Goal: Check status: Check status

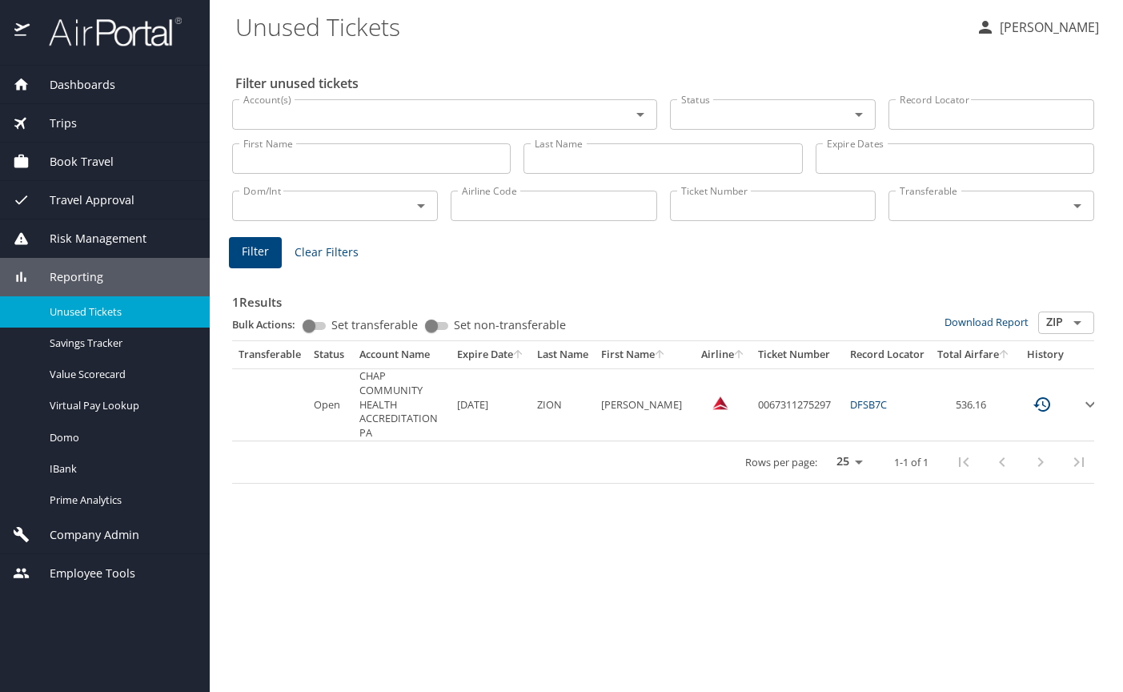
click at [111, 536] on span "Company Admin" at bounding box center [85, 535] width 110 height 18
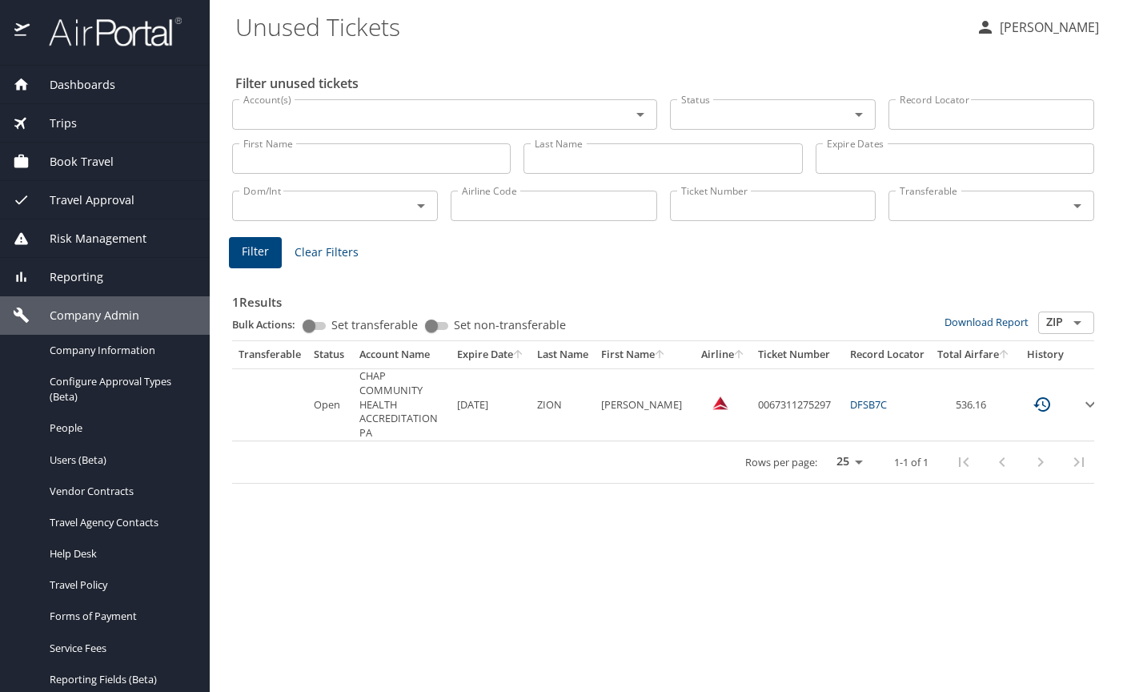
click at [777, 522] on div "Filter unused tickets Account(s) Account(s) Status Status Record Locator Record…" at bounding box center [666, 371] width 862 height 641
click at [89, 312] on span "Company Admin" at bounding box center [85, 316] width 110 height 18
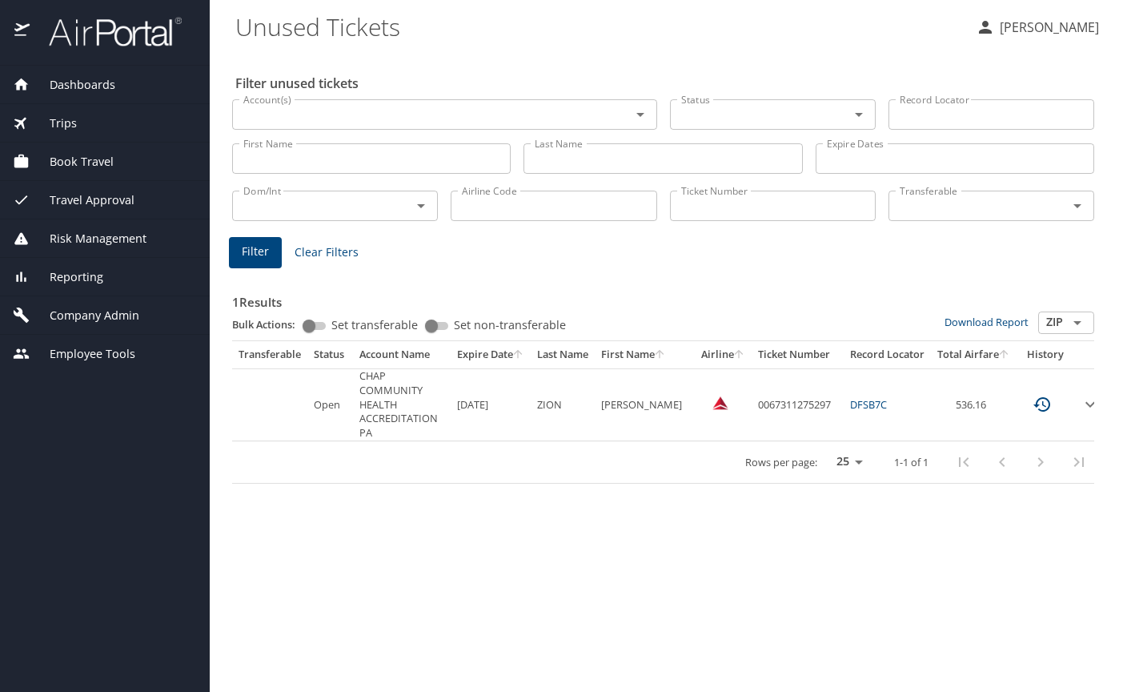
click at [101, 309] on span "Company Admin" at bounding box center [85, 316] width 110 height 18
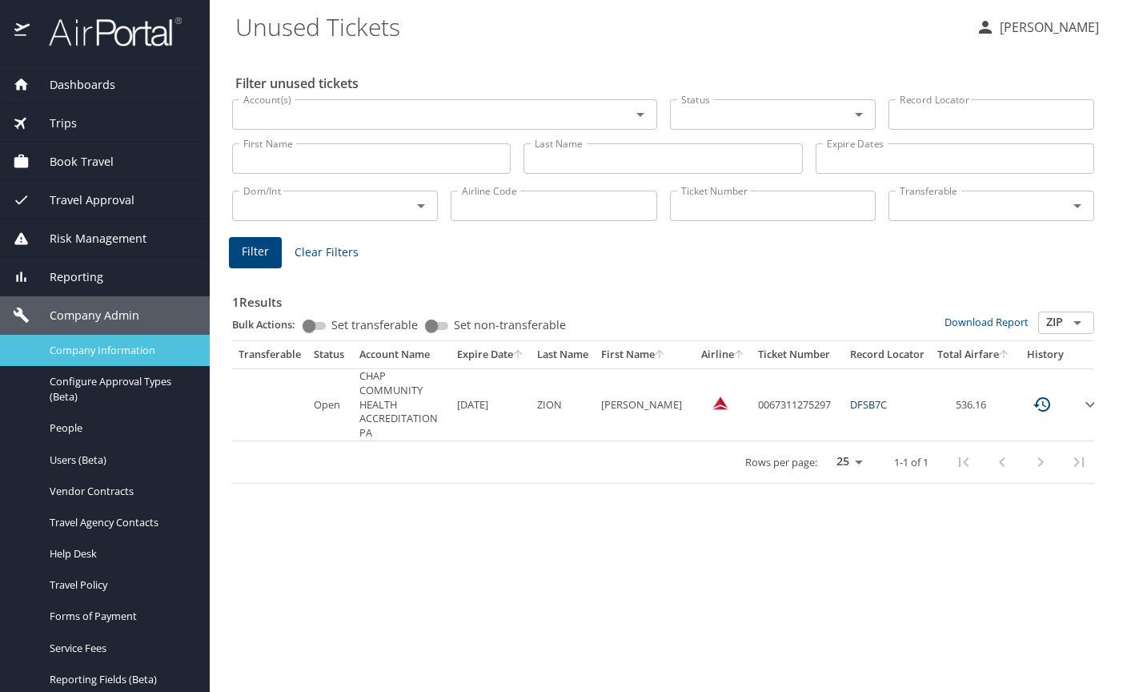
click at [101, 347] on span "Company Information" at bounding box center [120, 350] width 141 height 15
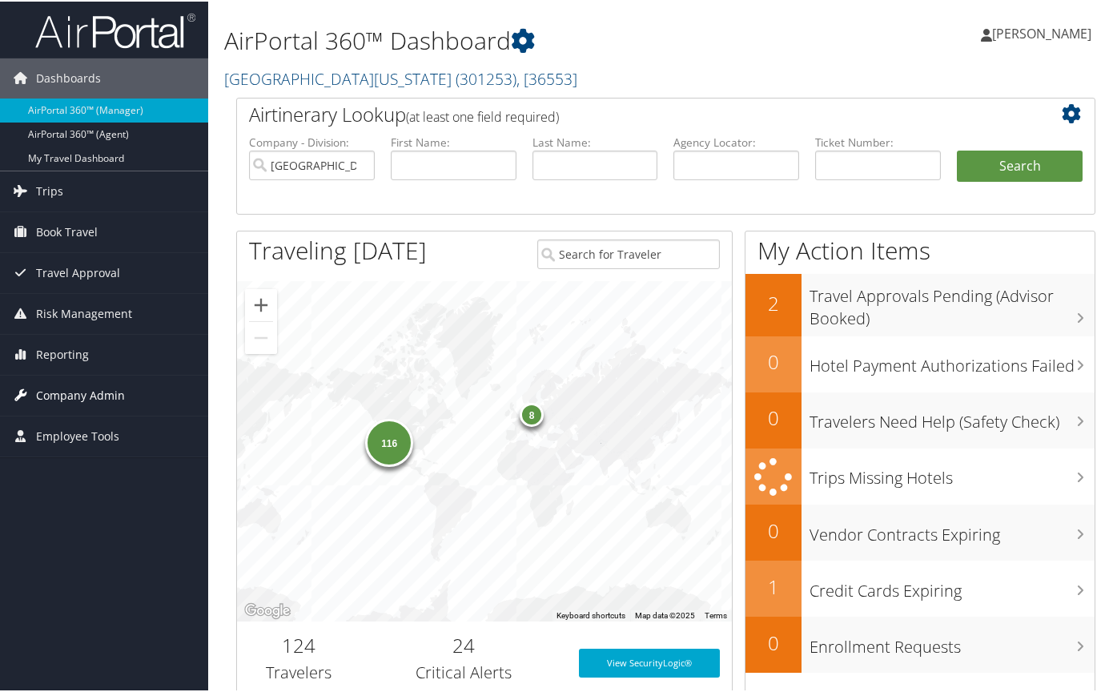
click at [79, 392] on span "Company Admin" at bounding box center [80, 394] width 89 height 40
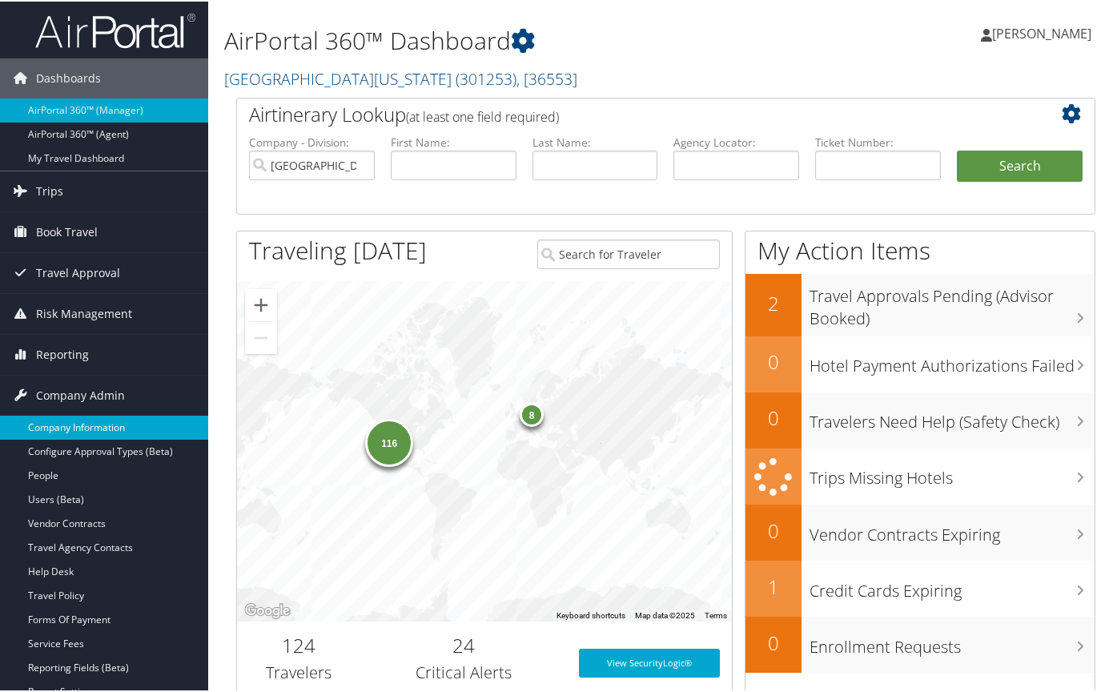
click at [86, 423] on link "Company Information" at bounding box center [104, 426] width 208 height 24
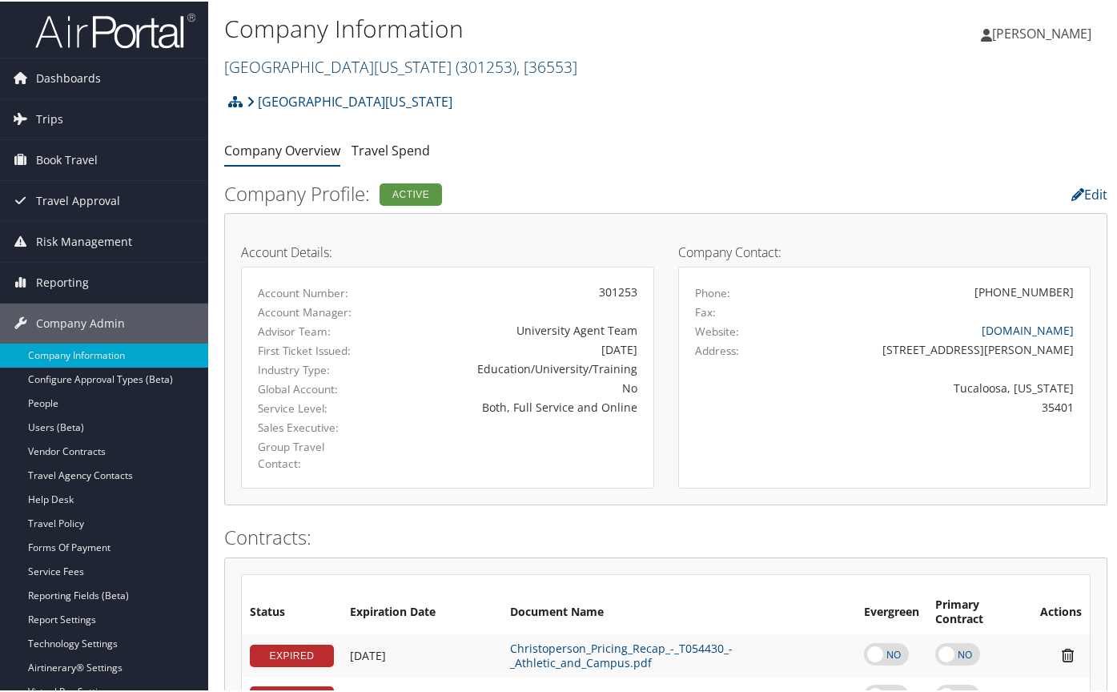
click at [516, 72] on span ", [ 36553 ]" at bounding box center [546, 65] width 61 height 22
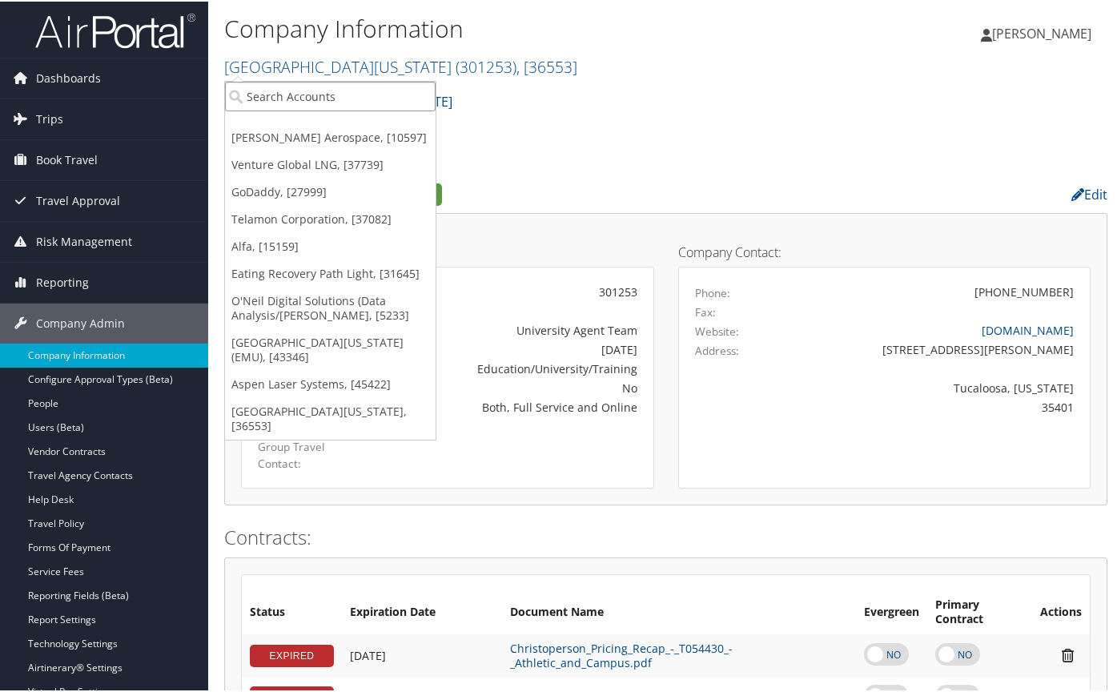
click at [328, 93] on input "search" at bounding box center [330, 95] width 211 height 30
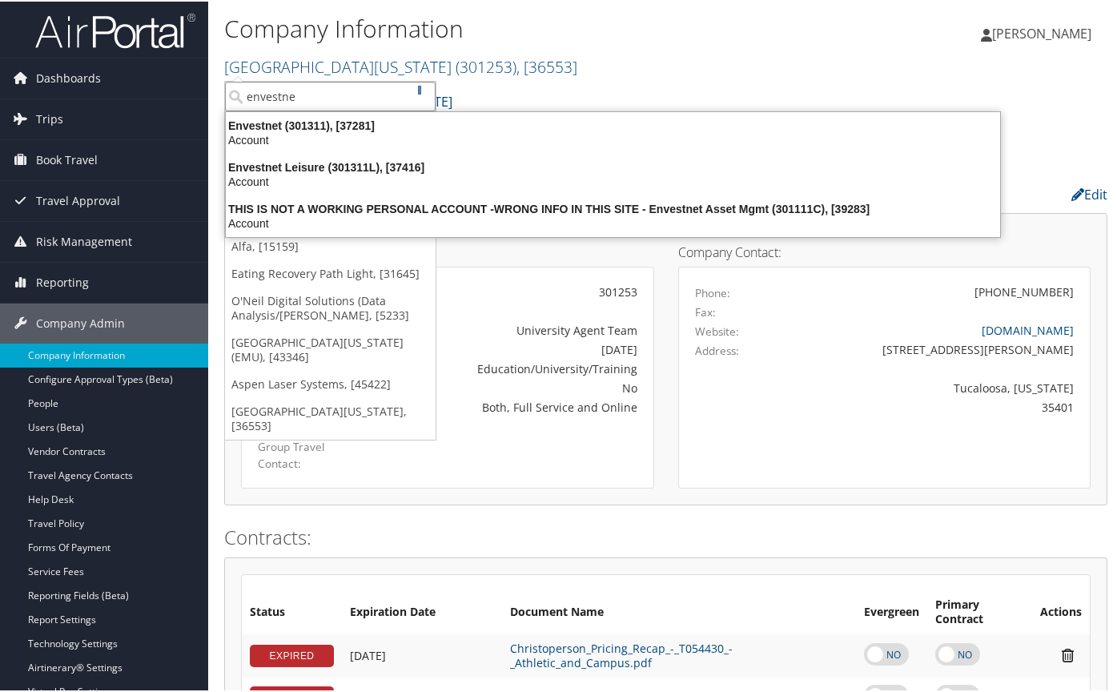
type input "envestnet"
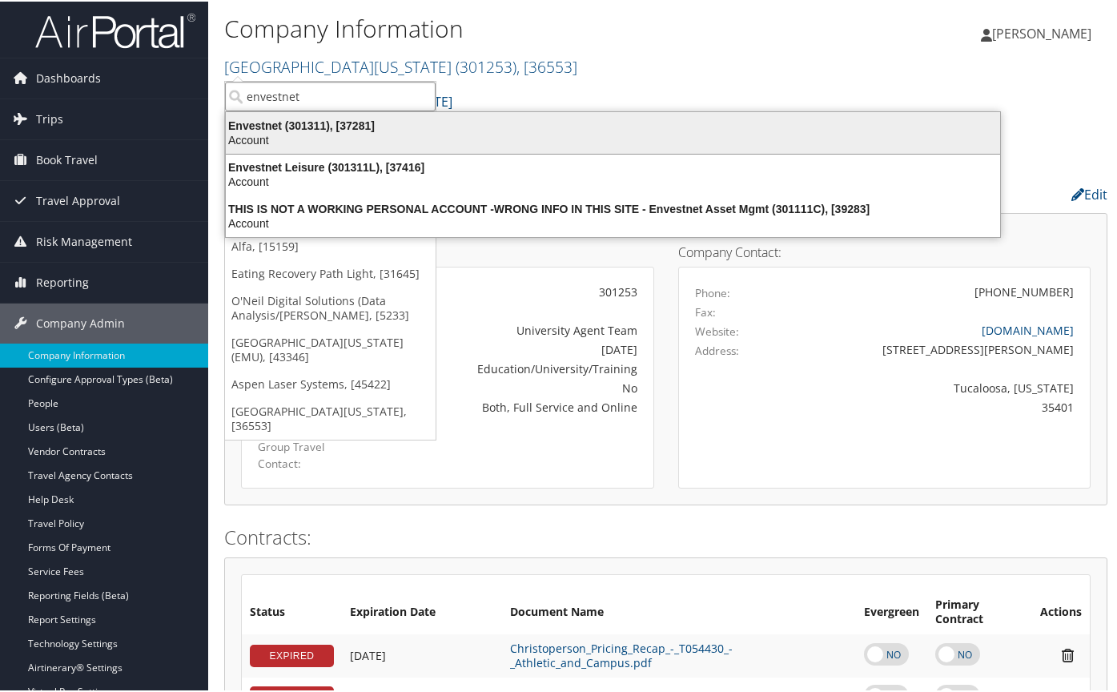
click at [279, 121] on div "Envestnet (301311), [37281]" at bounding box center [612, 124] width 793 height 14
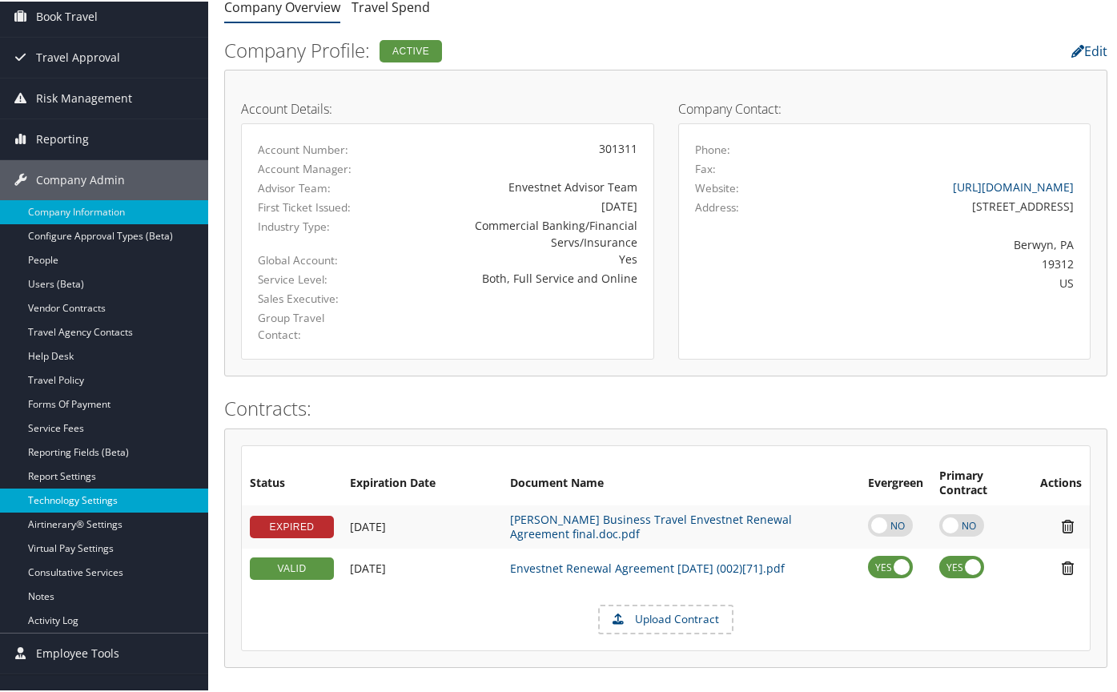
scroll to position [160, 0]
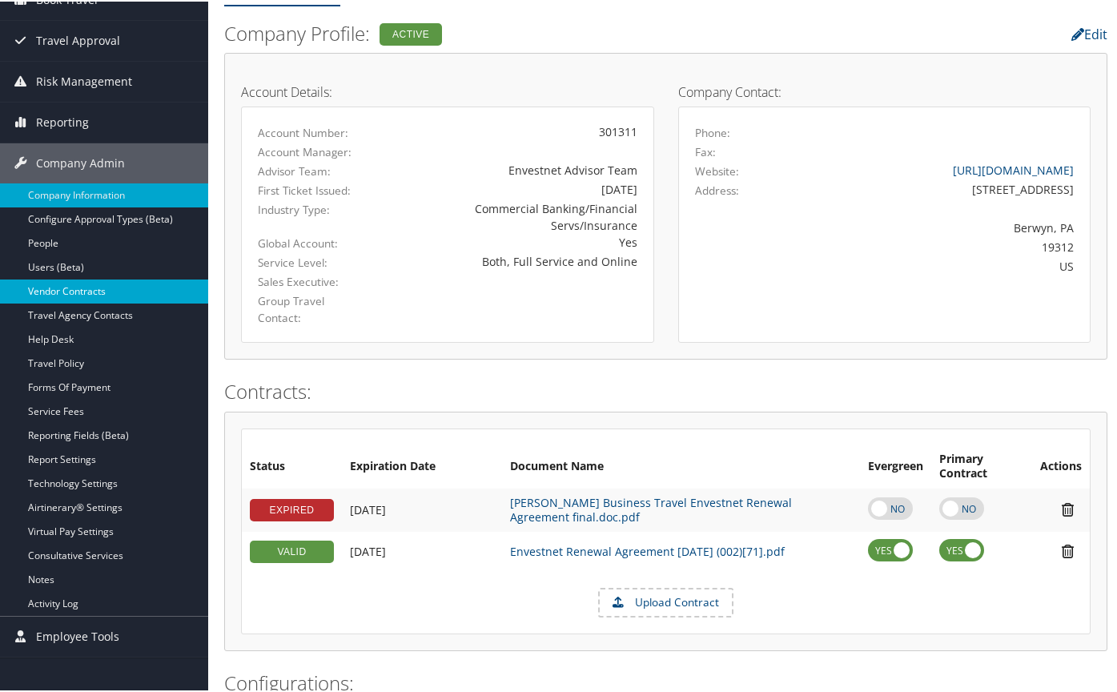
click at [63, 286] on link "Vendor Contracts" at bounding box center [104, 290] width 208 height 24
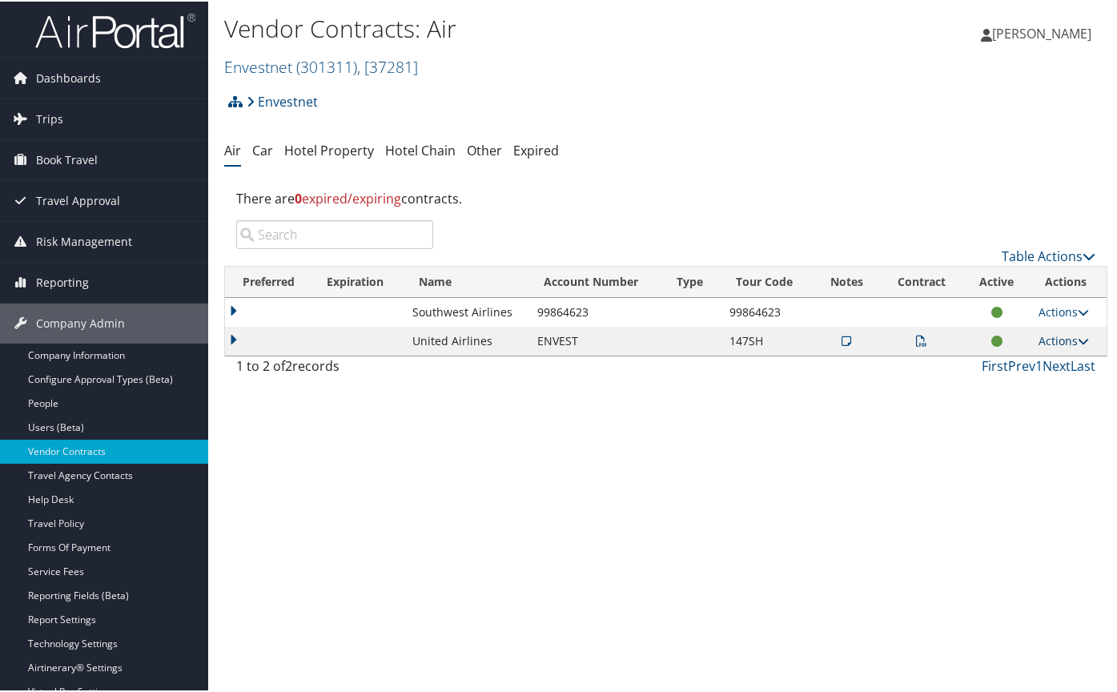
click at [1067, 339] on link "Actions" at bounding box center [1063, 338] width 50 height 15
click at [1030, 363] on link "View Notes" at bounding box center [1026, 362] width 106 height 27
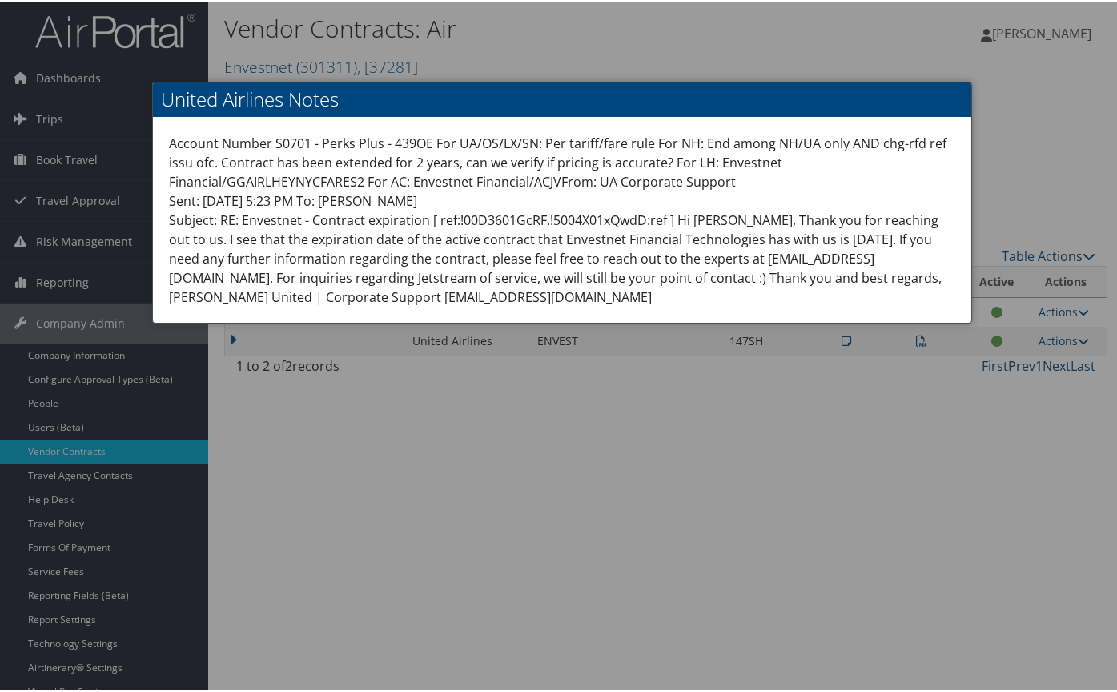
click at [561, 549] on div at bounding box center [561, 346] width 1123 height 692
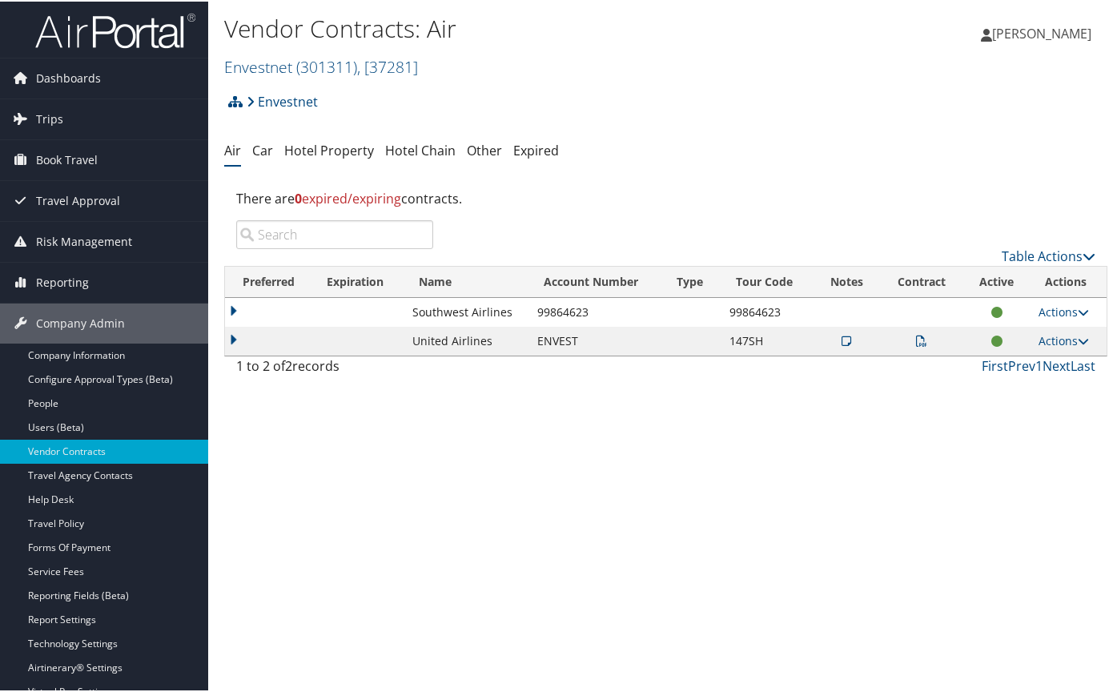
click at [230, 332] on td at bounding box center [268, 339] width 87 height 29
click at [916, 336] on icon at bounding box center [921, 339] width 11 height 11
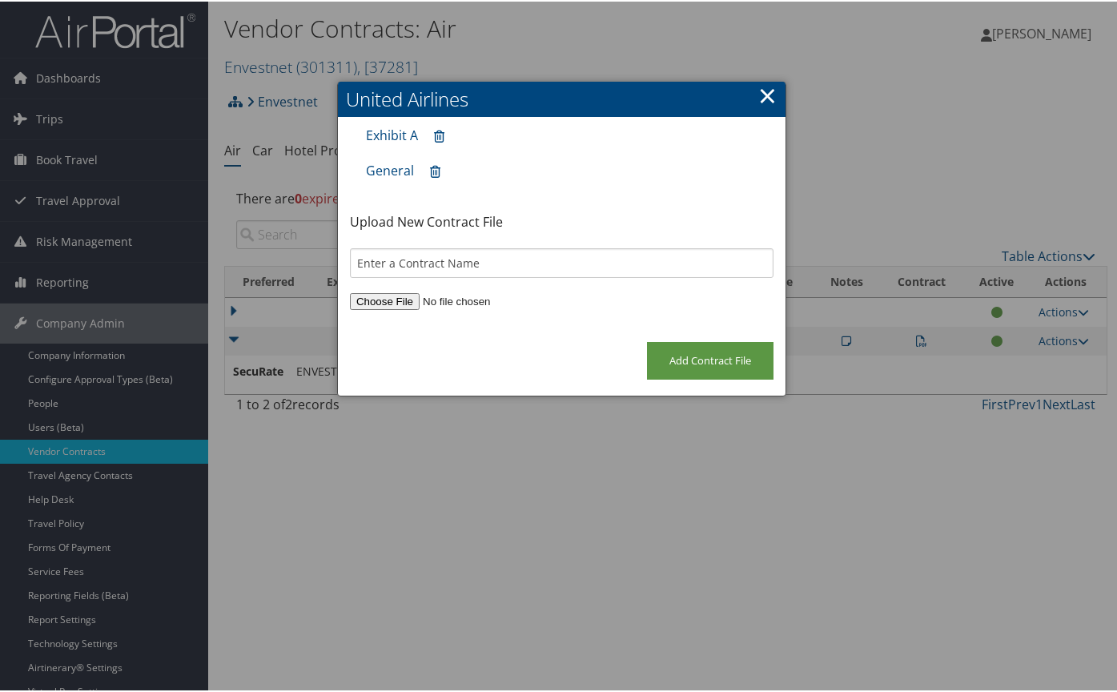
click at [762, 98] on link "×" at bounding box center [767, 94] width 18 height 32
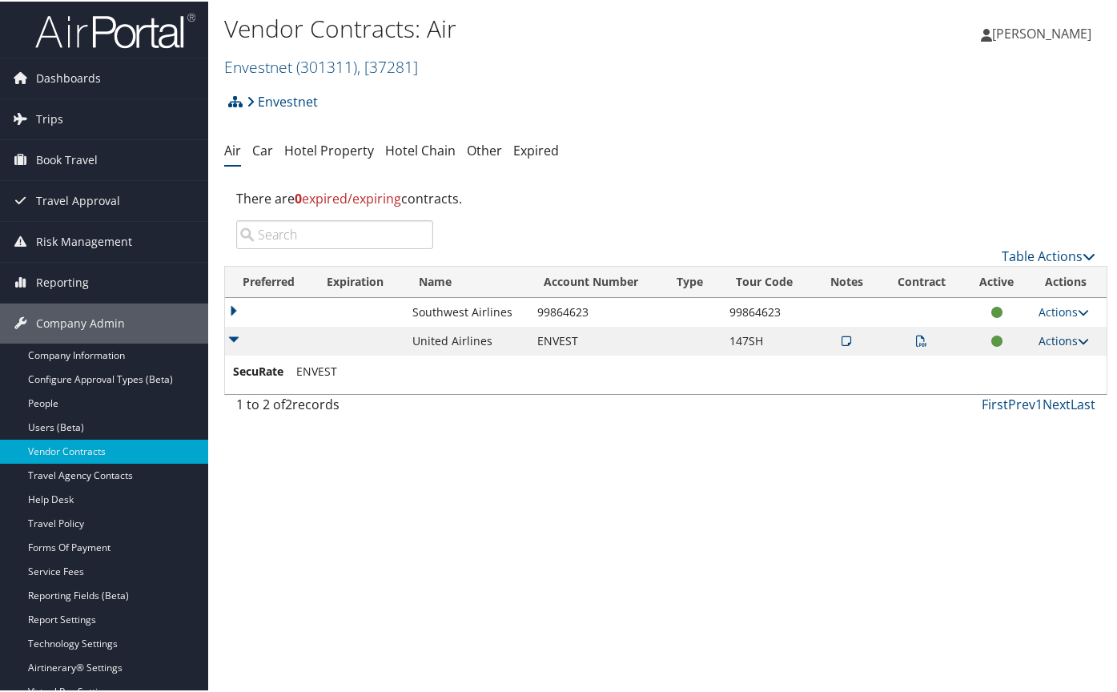
click at [1038, 335] on link "Actions" at bounding box center [1063, 338] width 50 height 15
click at [1028, 367] on link "View Notes" at bounding box center [1026, 362] width 106 height 27
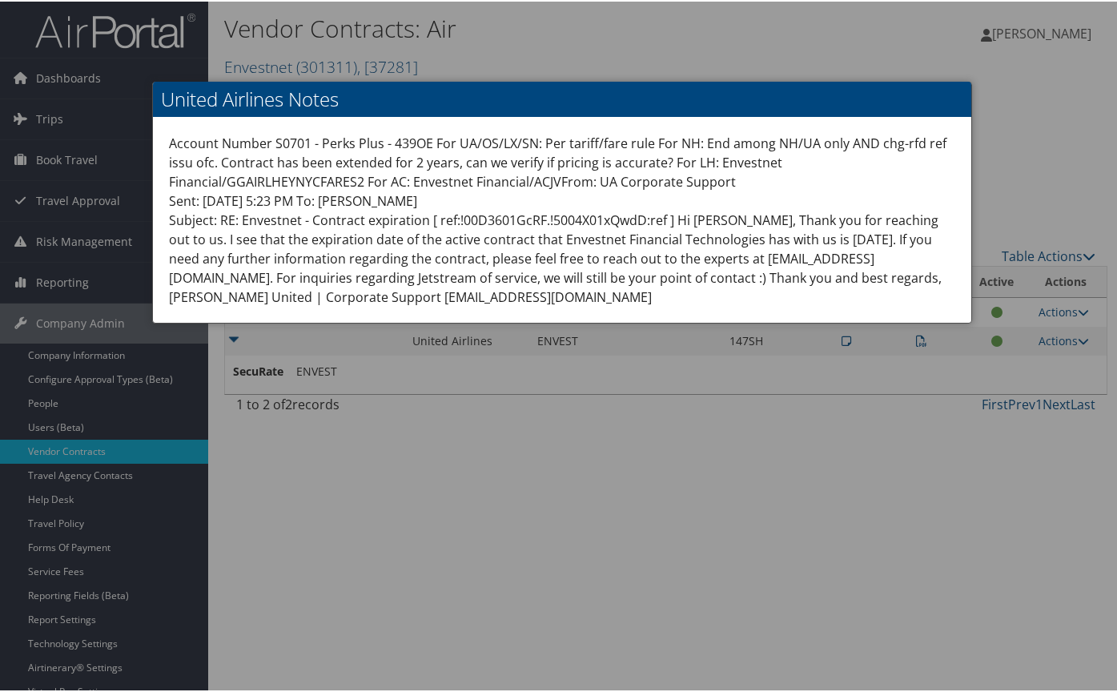
click at [886, 530] on div at bounding box center [561, 346] width 1123 height 692
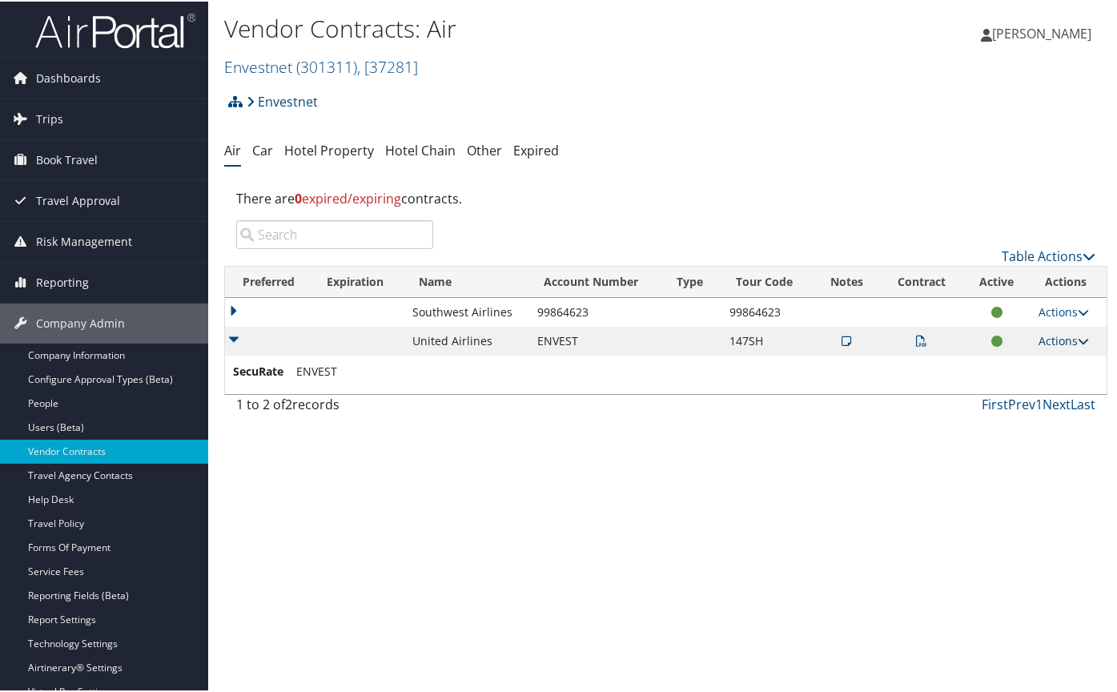
click at [1041, 335] on link "Actions" at bounding box center [1063, 338] width 50 height 15
click at [1034, 387] on link "View Contracts" at bounding box center [1026, 389] width 106 height 27
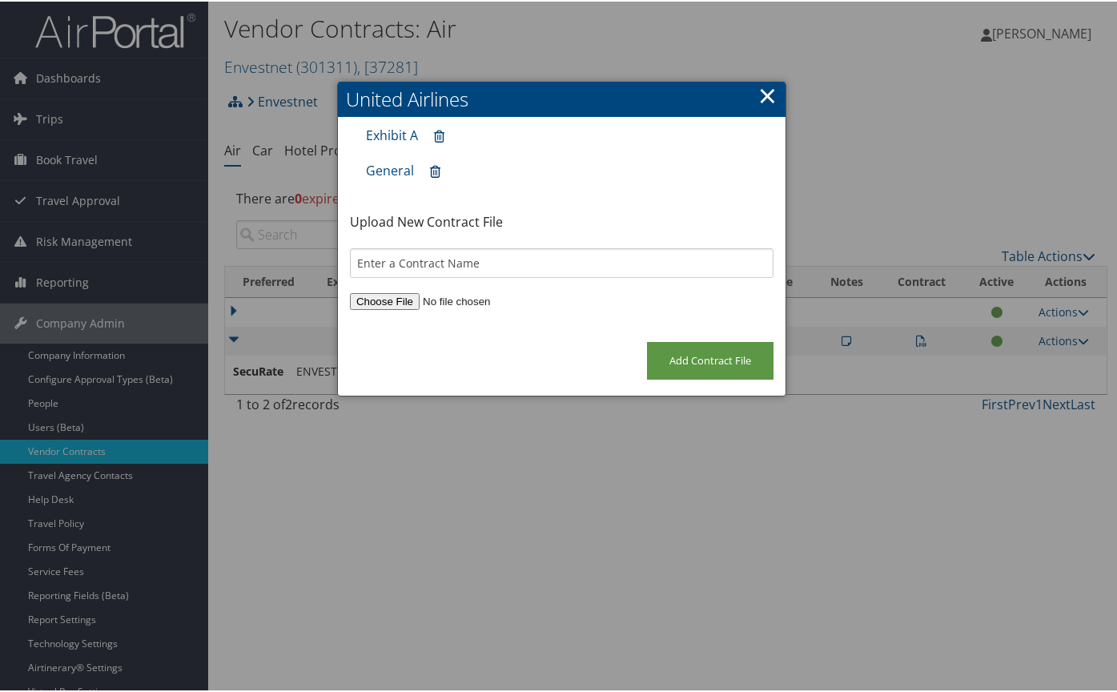
click at [435, 171] on icon at bounding box center [435, 171] width 10 height 1
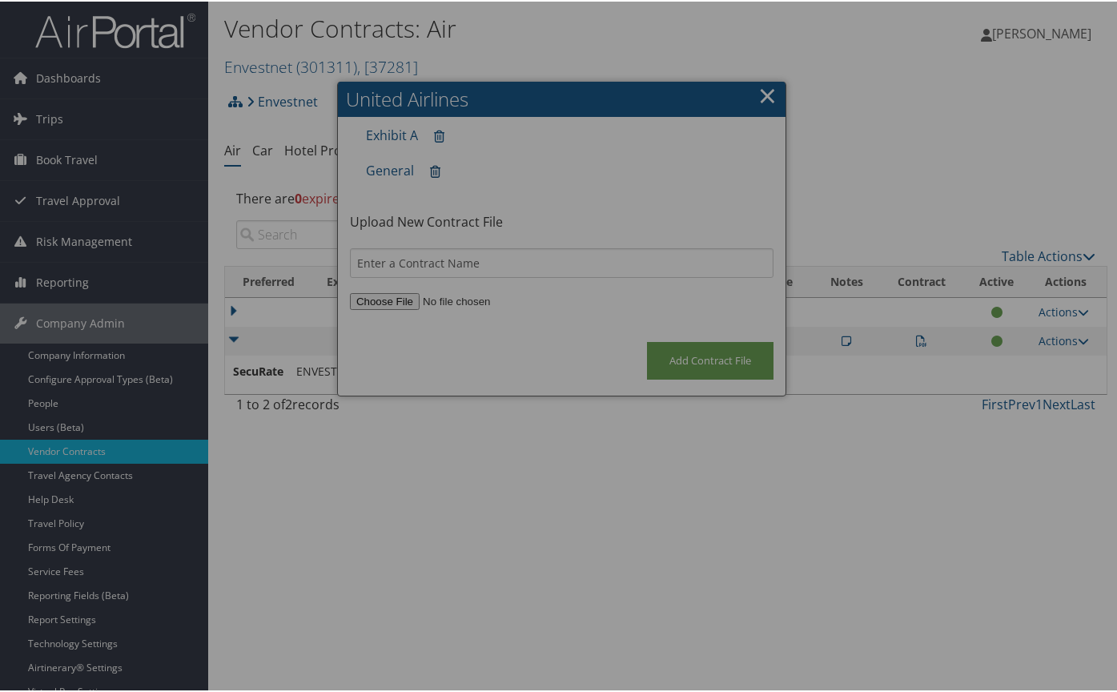
click at [435, 169] on body "Menu Dashboards ► AirPortal 360™ (Manager) AirPortal 360™ (Agent) My Travel Das…" at bounding box center [561, 346] width 1123 height 692
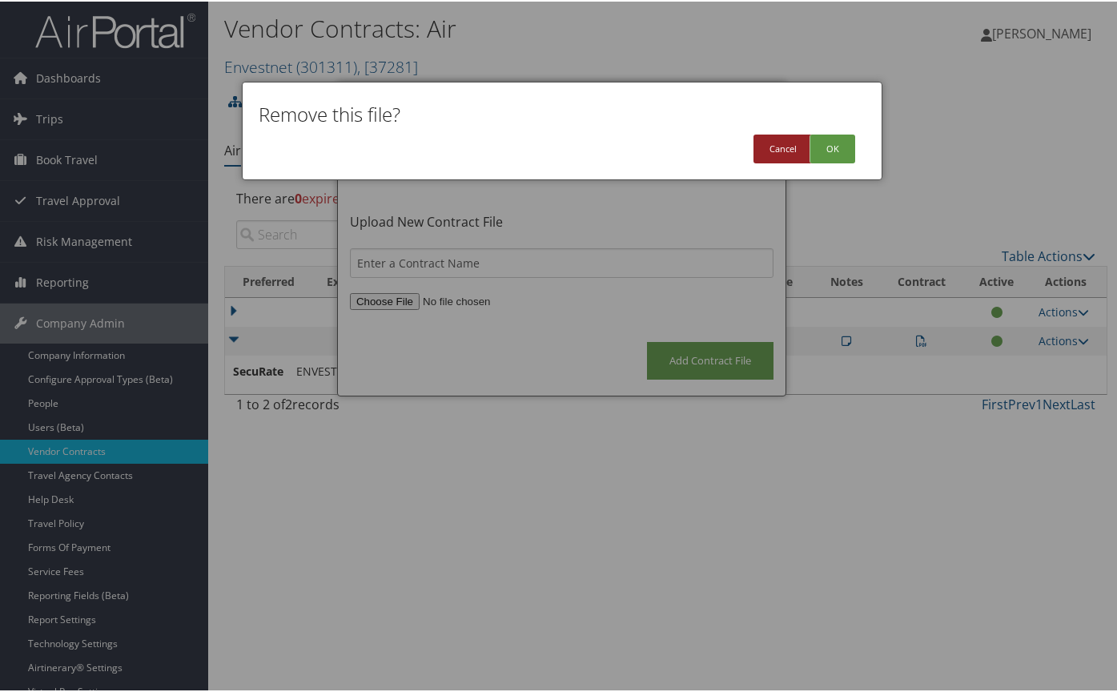
click at [782, 147] on button "Cancel" at bounding box center [782, 147] width 59 height 29
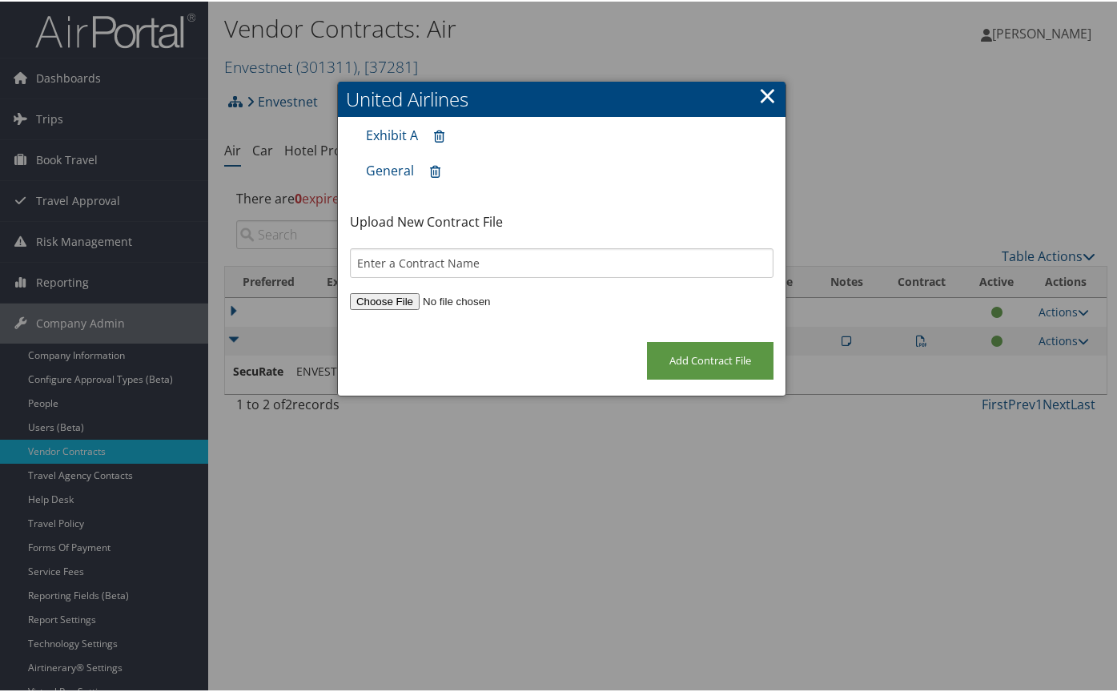
click at [763, 94] on link "×" at bounding box center [767, 94] width 18 height 32
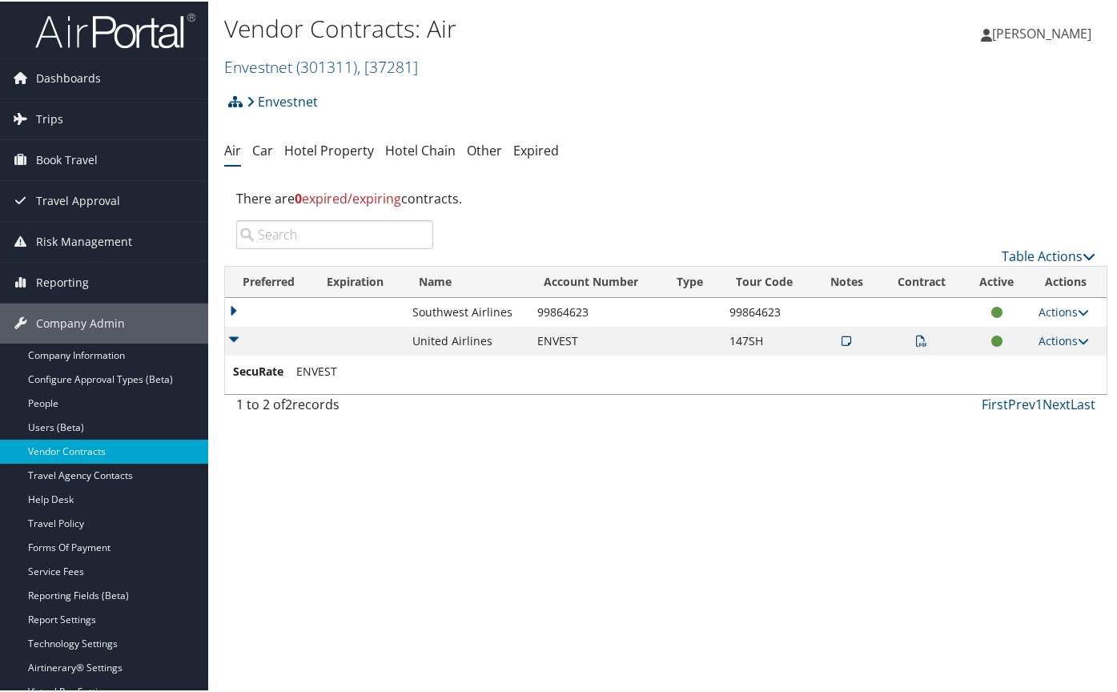
click at [316, 371] on span "ENVEST" at bounding box center [316, 369] width 41 height 15
click at [233, 335] on td at bounding box center [268, 339] width 87 height 29
click at [532, 455] on div "Vendor Contracts: Air Envestnet ( 301311 ) , [ 37281 ] University of [US_STATE]…" at bounding box center [665, 346] width 915 height 692
click at [857, 525] on div "Vendor Contracts: Air Envestnet ( 301311 ) , [ 37281 ] University of [US_STATE]…" at bounding box center [665, 346] width 915 height 692
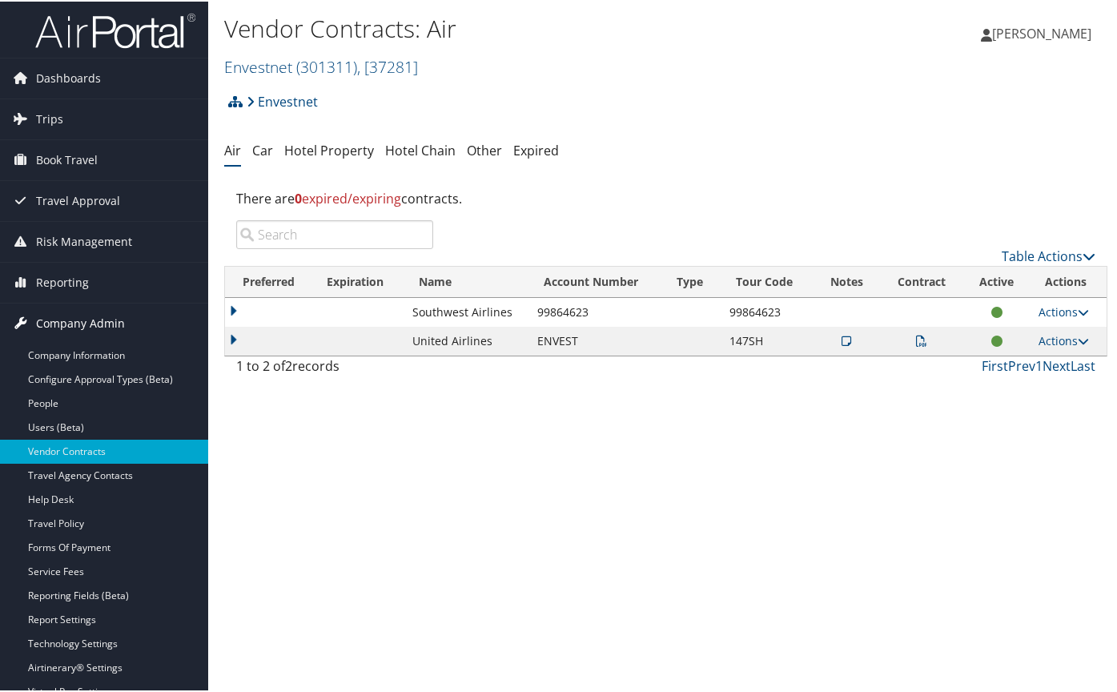
click at [82, 328] on span "Company Admin" at bounding box center [80, 322] width 89 height 40
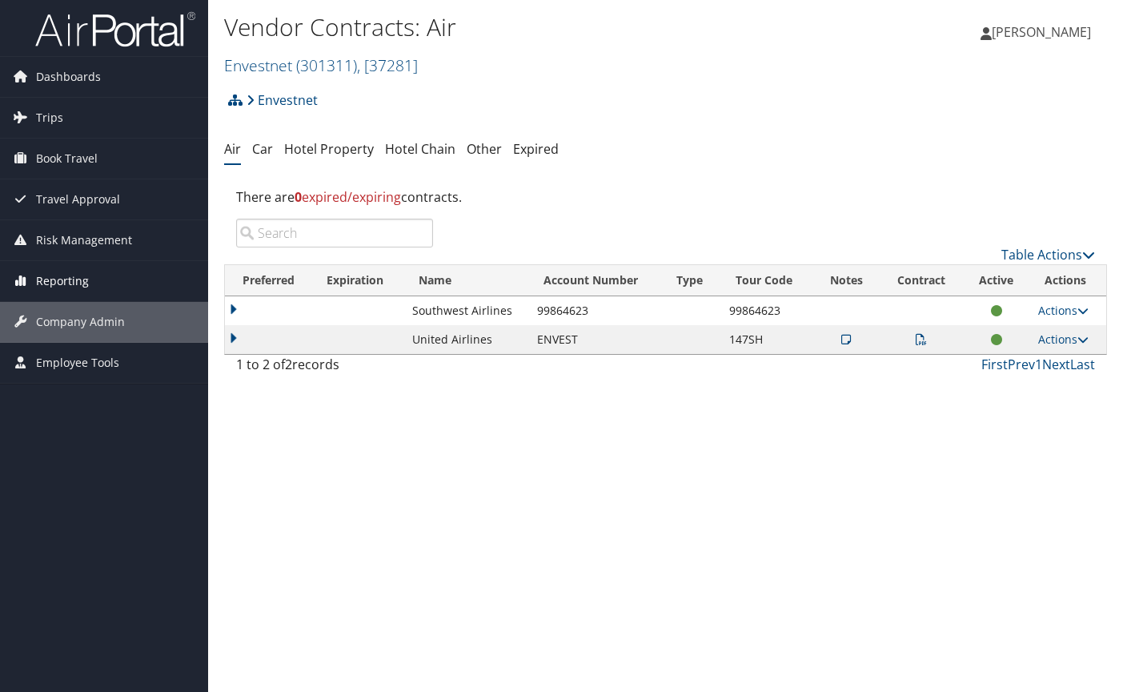
click at [66, 289] on span "Reporting" at bounding box center [62, 281] width 53 height 40
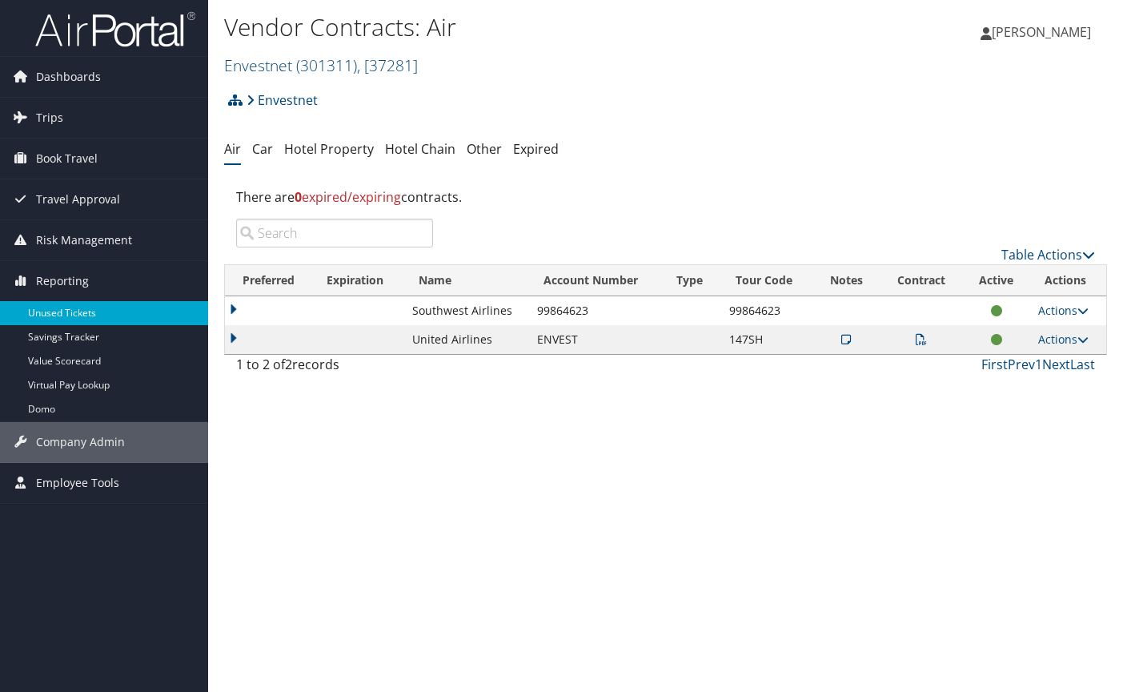
click at [72, 314] on link "Unused Tickets" at bounding box center [104, 313] width 208 height 24
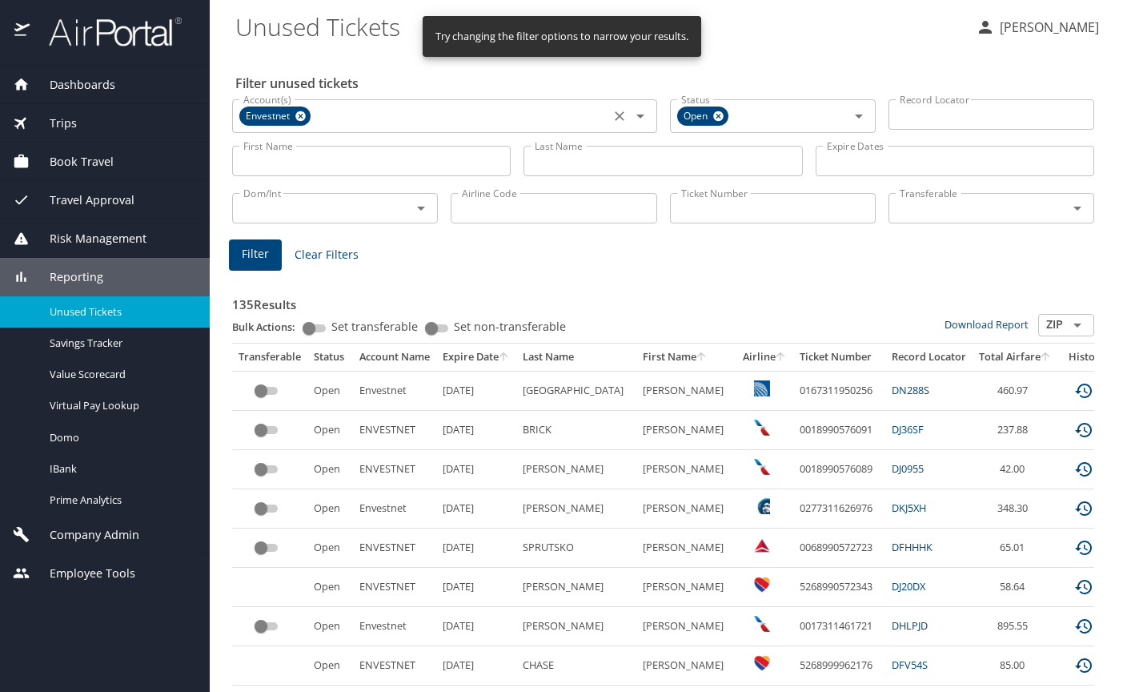
click at [614, 114] on icon "Clear" at bounding box center [620, 116] width 16 height 16
paste input "0017309710996"
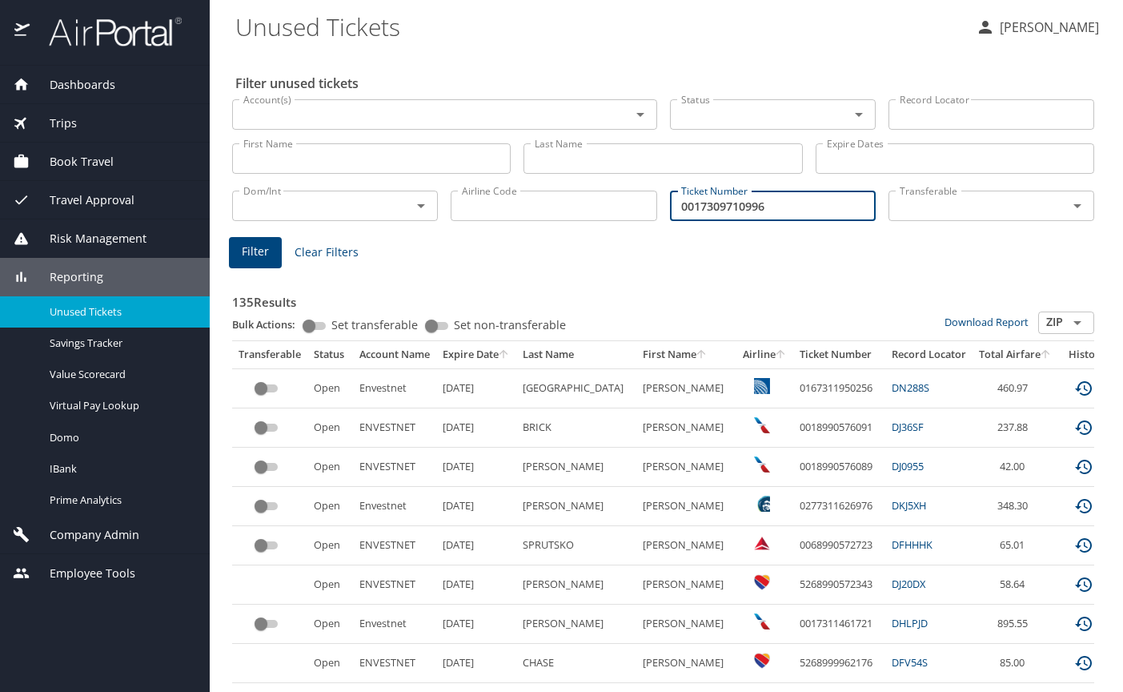
type input "0017309710996"
click at [253, 252] on span "Filter" at bounding box center [255, 252] width 27 height 20
